Goal: Task Accomplishment & Management: Manage account settings

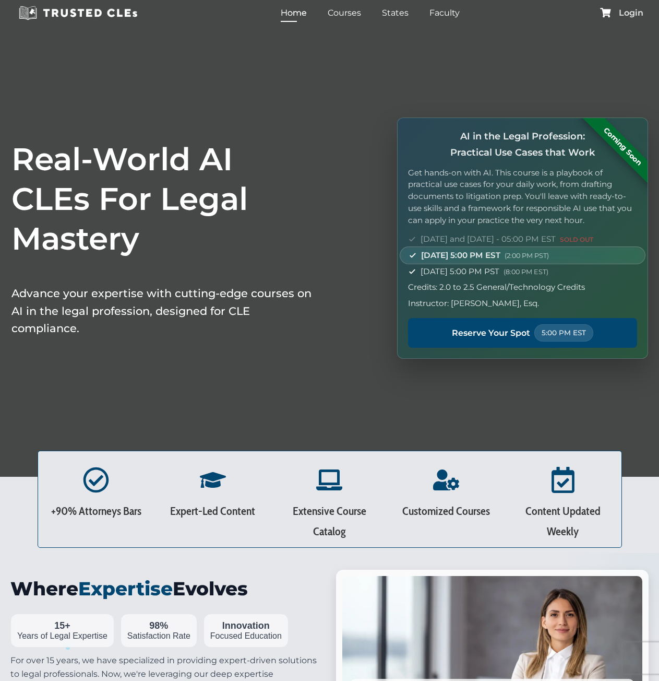
click at [627, 11] on span "Login" at bounding box center [631, 13] width 25 height 8
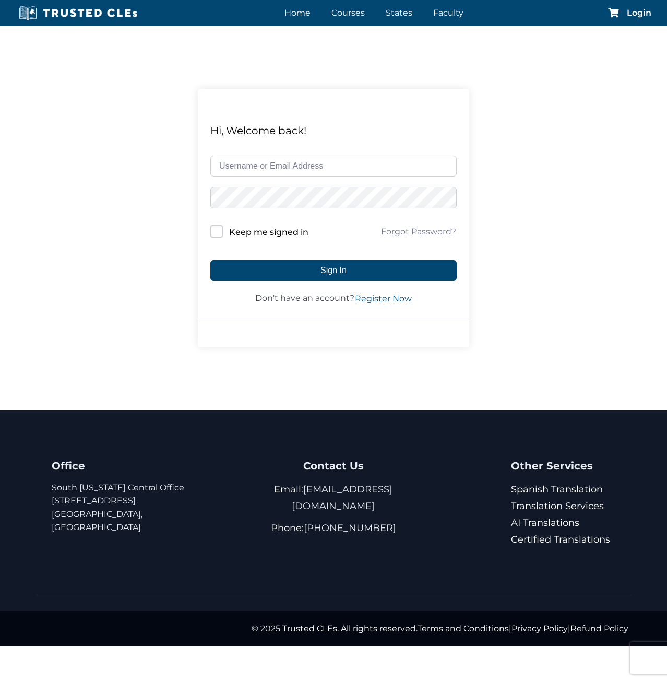
click at [45, 143] on div "Hi, Welcome back! Keep me signed in Forgot Password? Sign In Don't have an acco…" at bounding box center [333, 218] width 667 height 384
click at [64, 353] on div "Hi, Welcome back! Keep me signed in Forgot Password? Sign In Don't have an acco…" at bounding box center [333, 218] width 667 height 384
click at [117, 221] on div "Hi, Welcome back! Keep me signed in Forgot Password? Sign In Don't have an acco…" at bounding box center [333, 218] width 667 height 384
click at [421, 235] on link "Forgot Password?" at bounding box center [419, 232] width 76 height 13
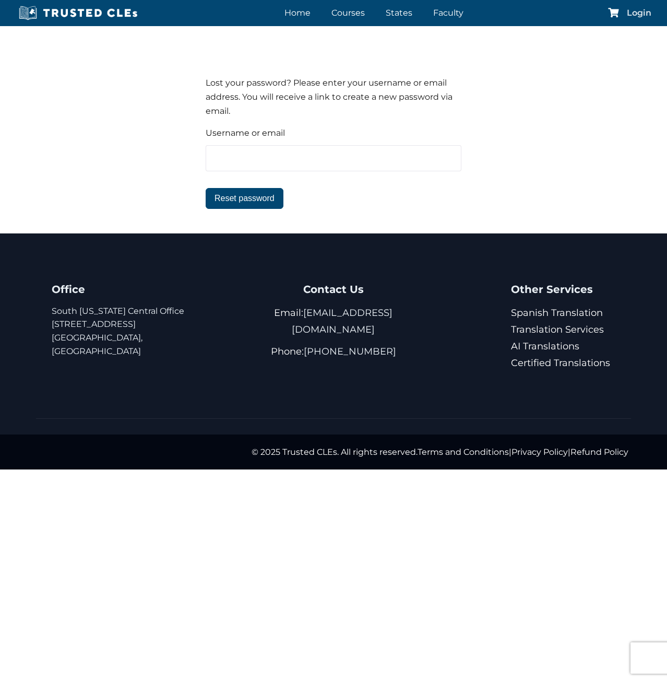
click at [635, 13] on span "Login" at bounding box center [639, 13] width 25 height 8
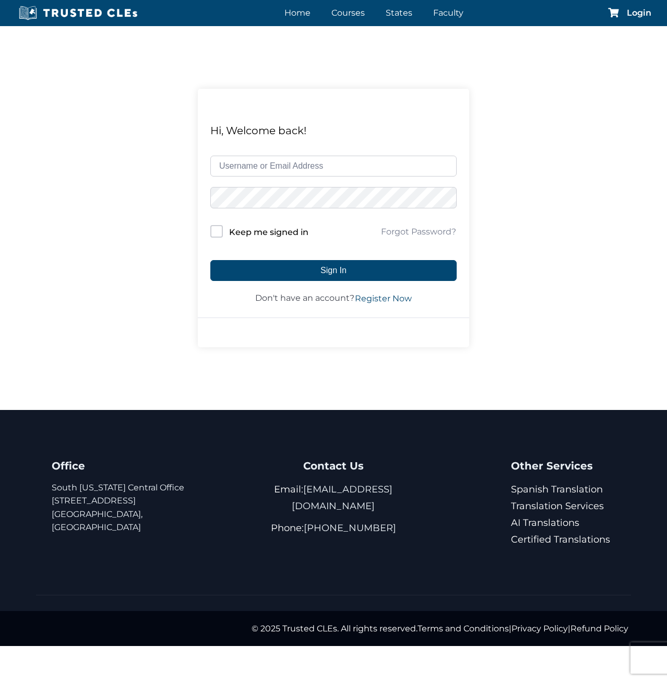
click at [305, 167] on input "text" at bounding box center [333, 166] width 246 height 21
type input "drossi"
click at [209, 236] on div "Hi, Welcome back! drossi Keep me signed in Forgot Password? Sign In Don't have …" at bounding box center [333, 214] width 271 height 208
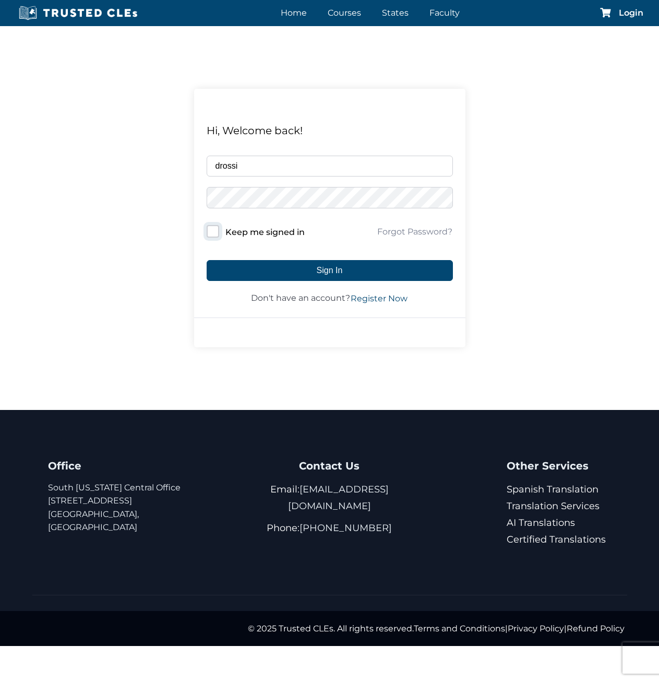
click at [217, 228] on input "Keep me signed in" at bounding box center [213, 231] width 13 height 13
checkbox input "true"
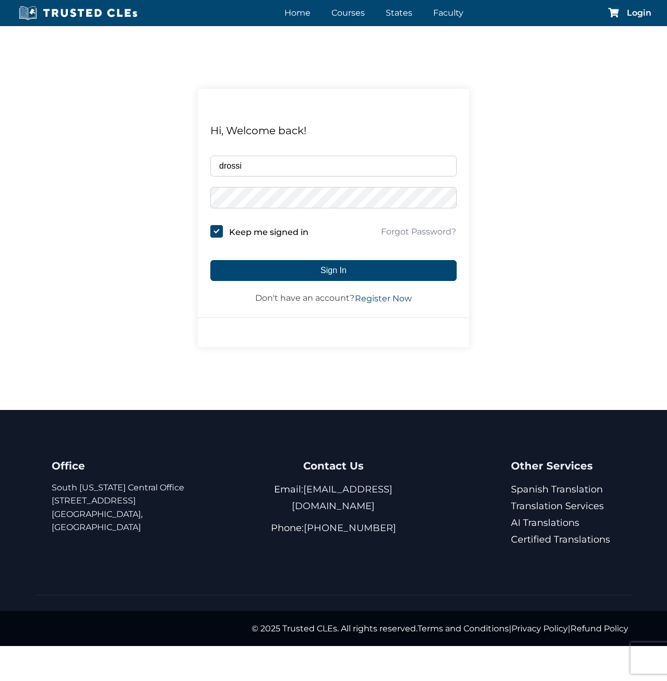
click at [574, 294] on div "Hi, Welcome back! drossi Keep me signed in Forgot Password? Sign In Don't have …" at bounding box center [333, 218] width 667 height 384
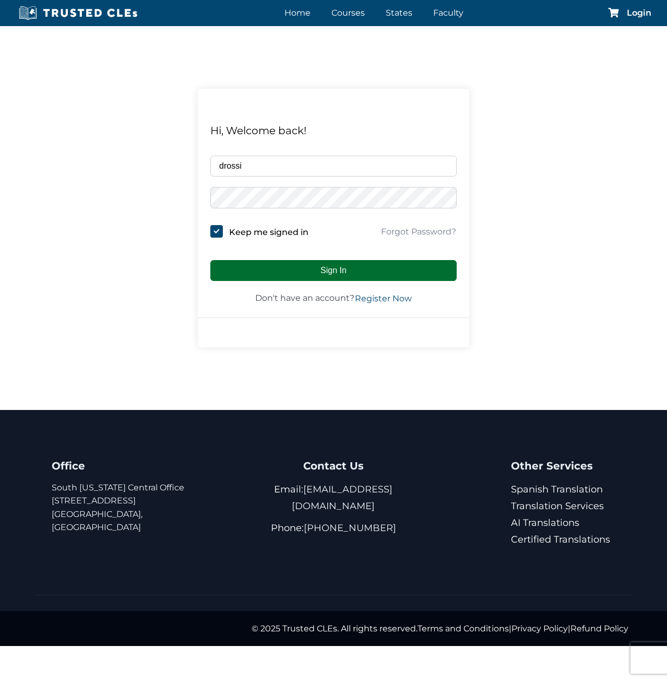
click at [265, 273] on button "Sign In" at bounding box center [333, 270] width 246 height 21
